Goal: Information Seeking & Learning: Learn about a topic

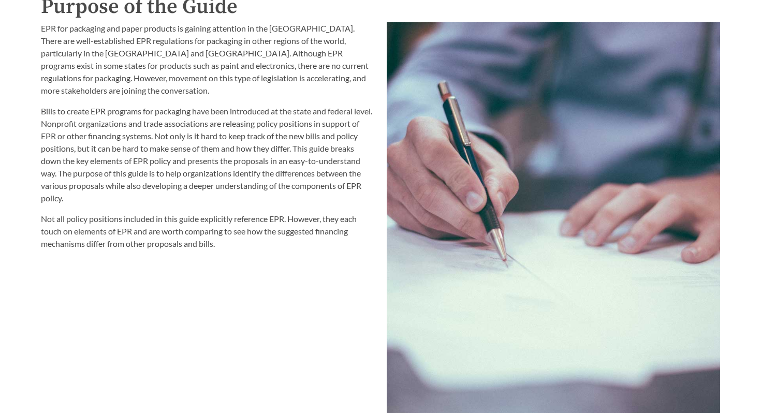
scroll to position [1117, 0]
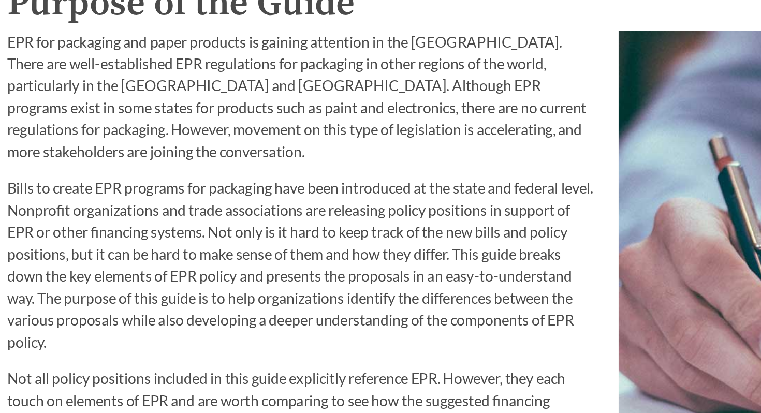
click at [66, 82] on p "EPR for packaging and paper products is gaining attention in the [GEOGRAPHIC_DA…" at bounding box center [208, 92] width 334 height 75
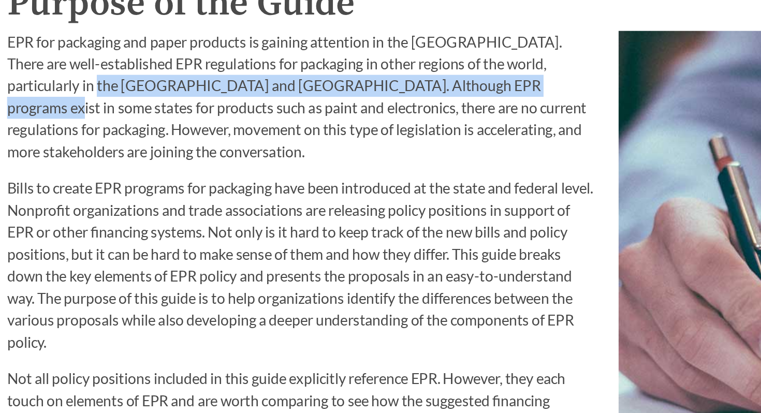
drag, startPoint x: 66, startPoint y: 82, endPoint x: 311, endPoint y: 81, distance: 245.5
click at [311, 81] on p "EPR for packaging and paper products is gaining attention in the [GEOGRAPHIC_DA…" at bounding box center [208, 92] width 334 height 75
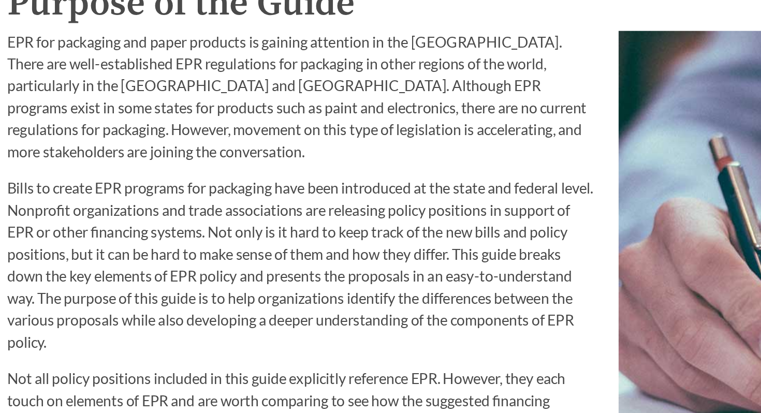
click at [317, 95] on p "EPR for packaging and paper products is gaining attention in the [GEOGRAPHIC_DA…" at bounding box center [208, 92] width 334 height 75
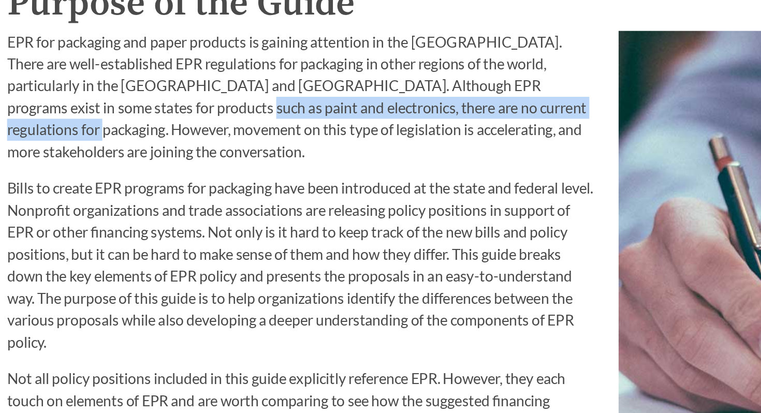
drag, startPoint x: 317, startPoint y: 95, endPoint x: 127, endPoint y: 99, distance: 190.6
click at [127, 99] on p "EPR for packaging and paper products is gaining attention in the [GEOGRAPHIC_DA…" at bounding box center [208, 92] width 334 height 75
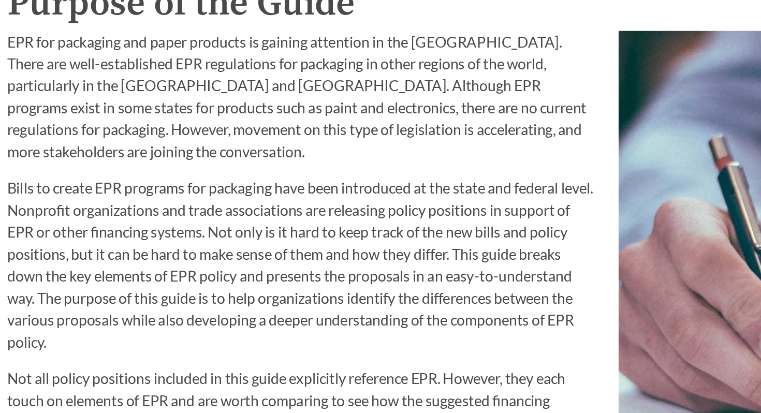
click at [124, 112] on p "EPR for packaging and paper products is gaining attention in the [GEOGRAPHIC_DA…" at bounding box center [208, 92] width 334 height 75
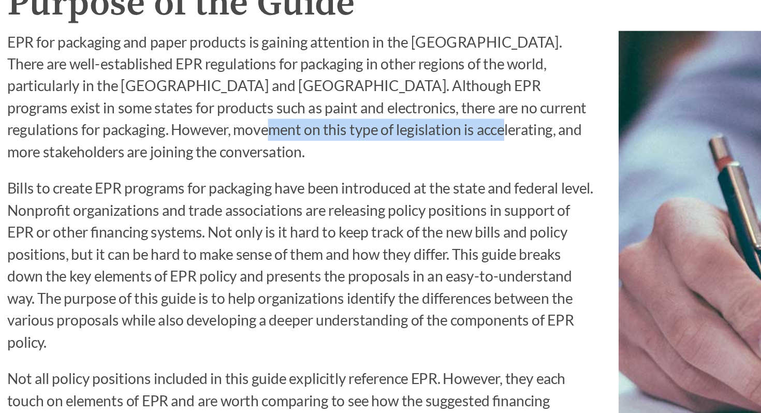
drag, startPoint x: 124, startPoint y: 112, endPoint x: 257, endPoint y: 116, distance: 132.6
click at [257, 116] on p "EPR for packaging and paper products is gaining attention in the [GEOGRAPHIC_DA…" at bounding box center [208, 92] width 334 height 75
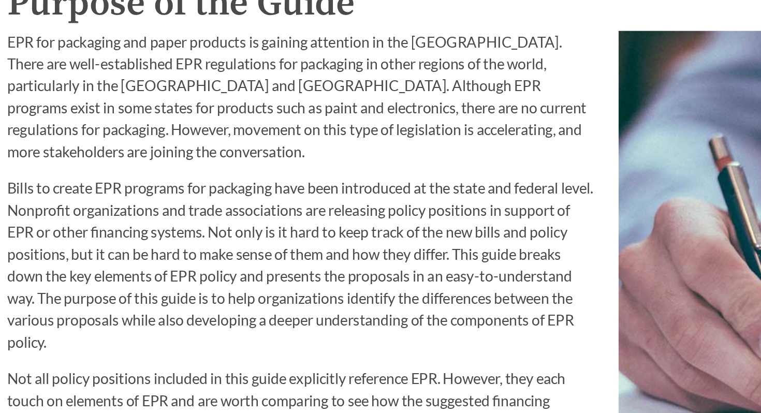
click at [255, 165] on p "Bills to create EPR programs for packaging have been introduced at the state an…" at bounding box center [208, 187] width 334 height 99
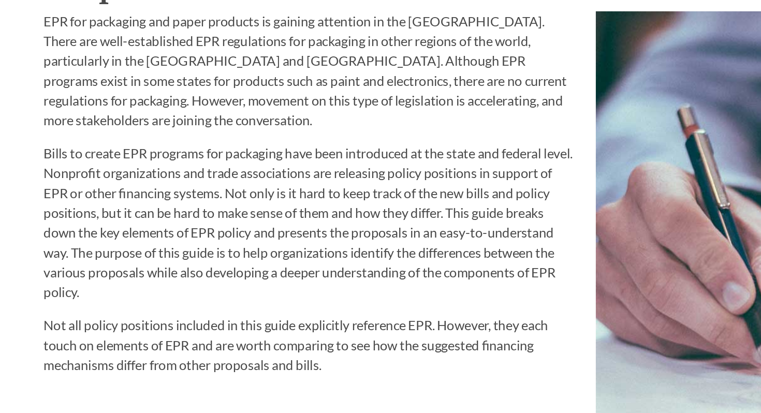
click at [132, 161] on p "Bills to create EPR programs for packaging have been introduced at the state an…" at bounding box center [208, 187] width 334 height 99
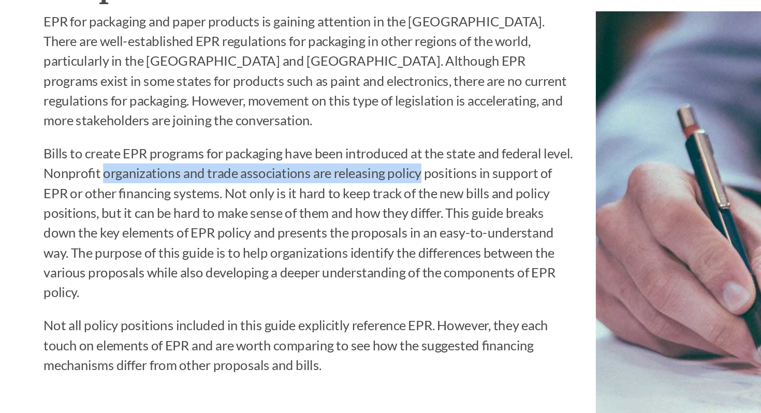
drag, startPoint x: 132, startPoint y: 161, endPoint x: 294, endPoint y: 158, distance: 162.1
click at [294, 158] on p "Bills to create EPR programs for packaging have been introduced at the state an…" at bounding box center [208, 187] width 334 height 99
click at [298, 172] on p "Bills to create EPR programs for packaging have been introduced at the state an…" at bounding box center [208, 187] width 334 height 99
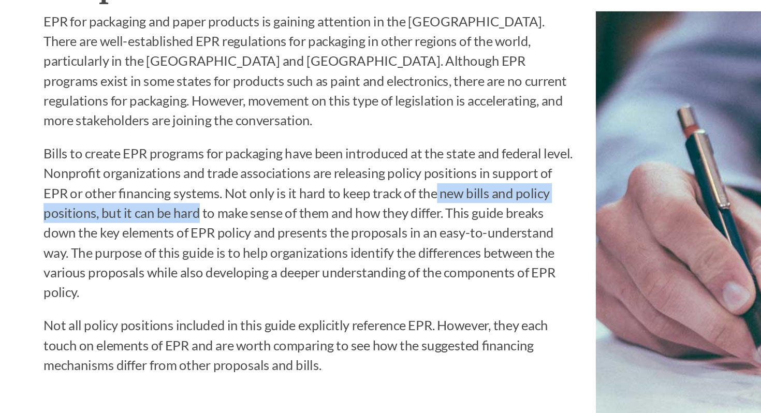
drag, startPoint x: 298, startPoint y: 172, endPoint x: 128, endPoint y: 176, distance: 170.4
click at [128, 176] on p "Bills to create EPR programs for packaging have been introduced at the state an…" at bounding box center [208, 187] width 334 height 99
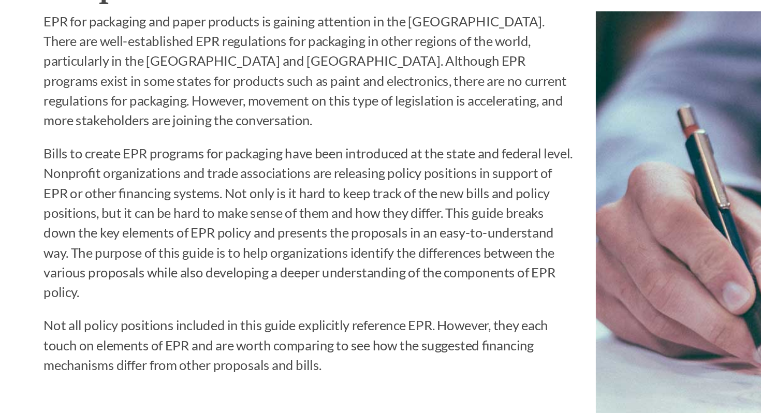
click at [146, 199] on p "Bills to create EPR programs for packaging have been introduced at the state an…" at bounding box center [208, 187] width 334 height 99
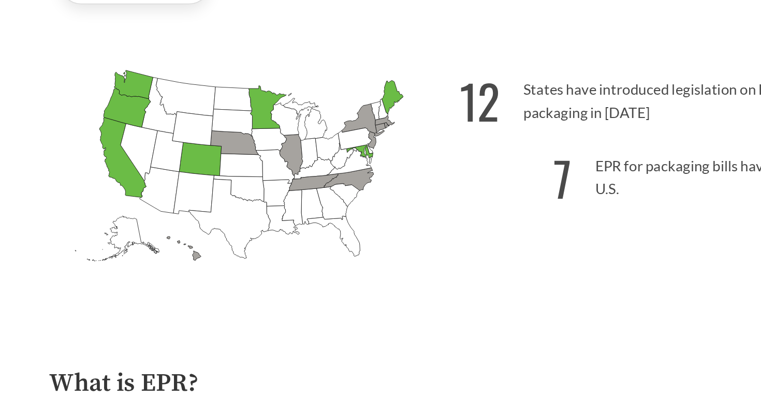
scroll to position [89, 0]
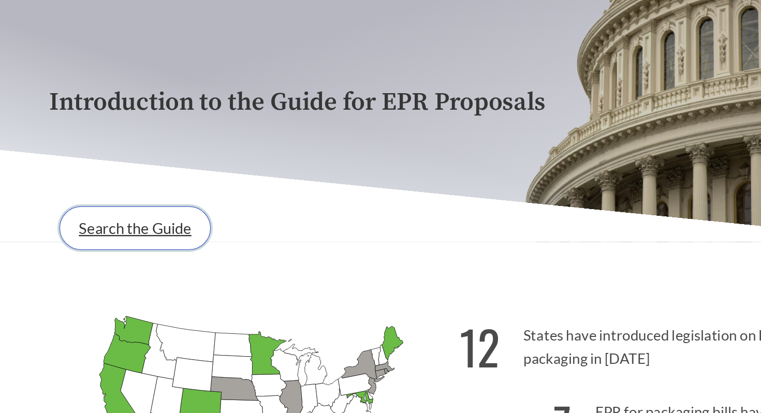
click at [133, 180] on link "Search the Guide" at bounding box center [111, 189] width 125 height 36
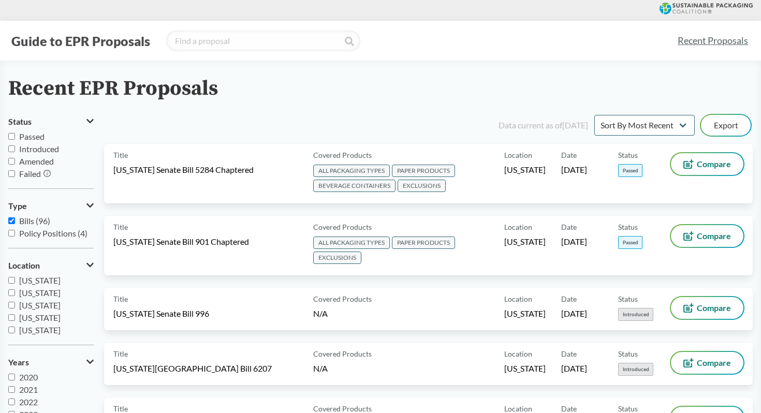
click at [12, 134] on input "Passed" at bounding box center [11, 136] width 7 height 7
checkbox input "true"
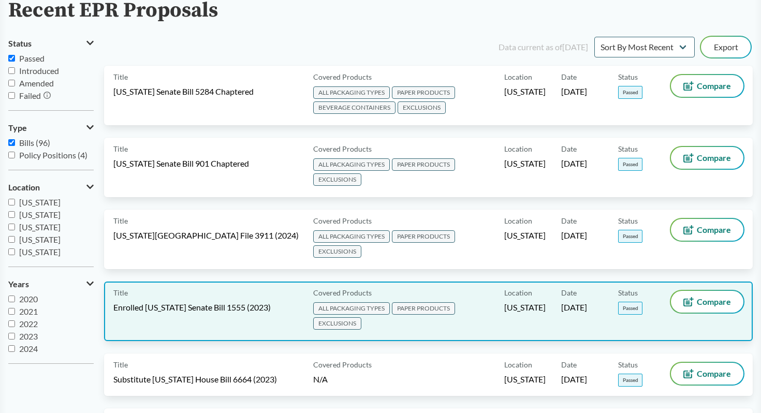
scroll to position [70, 0]
